Goal: Information Seeking & Learning: Learn about a topic

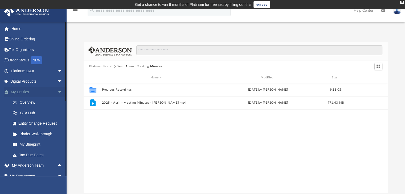
scroll to position [117, 300]
click at [57, 93] on span "arrow_drop_down" at bounding box center [62, 92] width 11 height 11
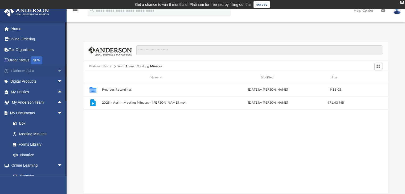
click at [57, 71] on span "arrow_drop_down" at bounding box center [62, 71] width 11 height 11
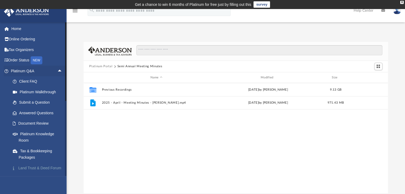
click at [37, 167] on link "Land Trust & Deed Forum" at bounding box center [38, 168] width 63 height 11
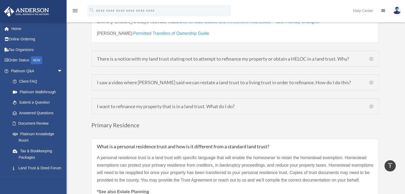
scroll to position [1623, 0]
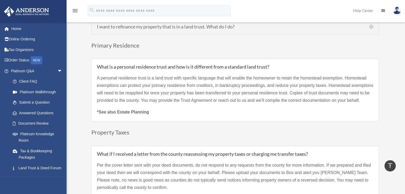
click at [357, 91] on p "A personal residence trust is a land trust with specific language that will ena…" at bounding box center [235, 92] width 276 height 34
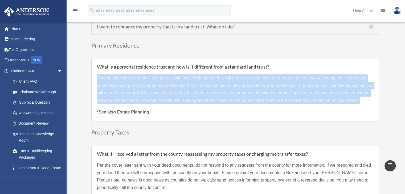
drag, startPoint x: 360, startPoint y: 90, endPoint x: 91, endPoint y: 68, distance: 270.2
click at [91, 68] on div "What is a personal residence trust and how is it different from a standard land…" at bounding box center [234, 90] width 287 height 63
copy p "A personal residence trust is a land trust with specific language that will ena…"
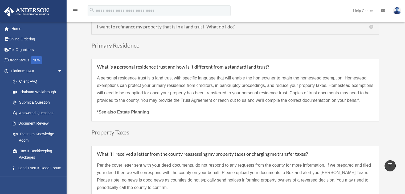
click at [262, 109] on div "What is a personal residence trust and how is it different from a standard land…" at bounding box center [234, 90] width 287 height 63
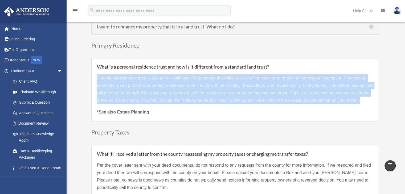
drag, startPoint x: 97, startPoint y: 67, endPoint x: 354, endPoint y: 91, distance: 258.4
click at [359, 92] on div "What is a personal residence trust and how is it different from a standard land…" at bounding box center [234, 90] width 287 height 63
copy p "A personal residence trust is a land trust with specific language that will ena…"
